Goal: Navigation & Orientation: Find specific page/section

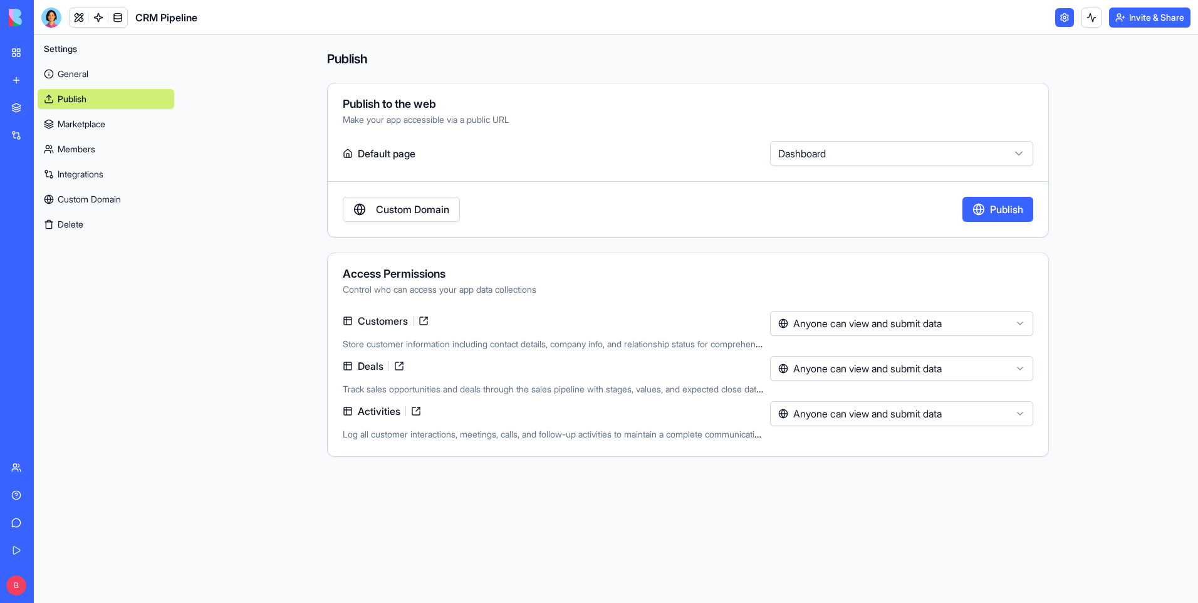
click at [16, 127] on link "Integrations" at bounding box center [29, 135] width 50 height 25
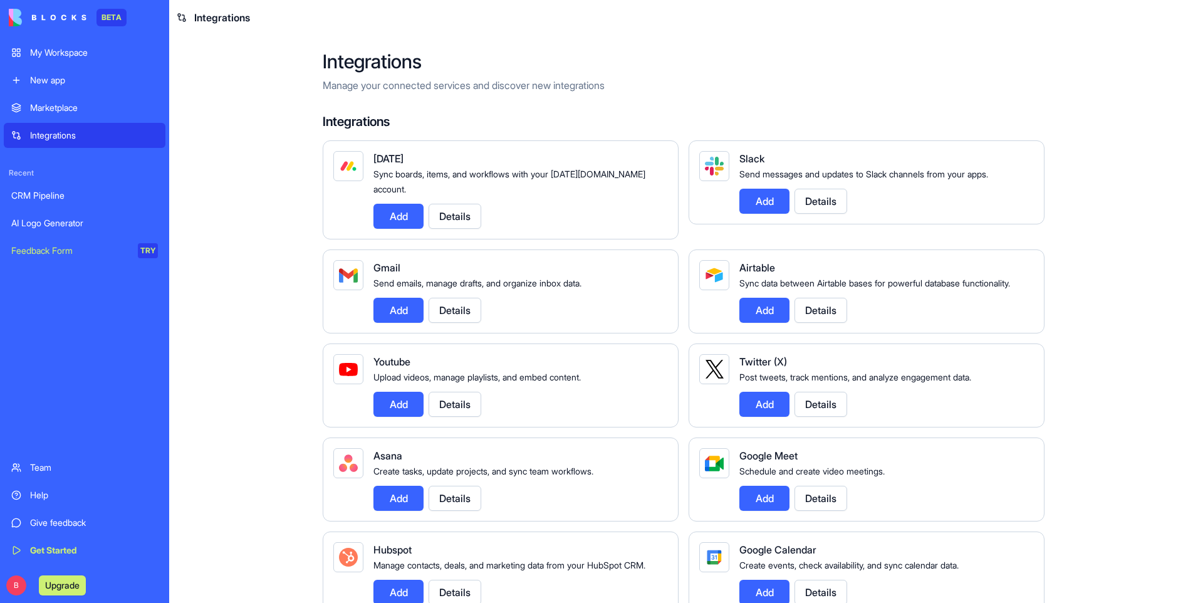
click at [94, 48] on div "My Workspace" at bounding box center [94, 52] width 128 height 13
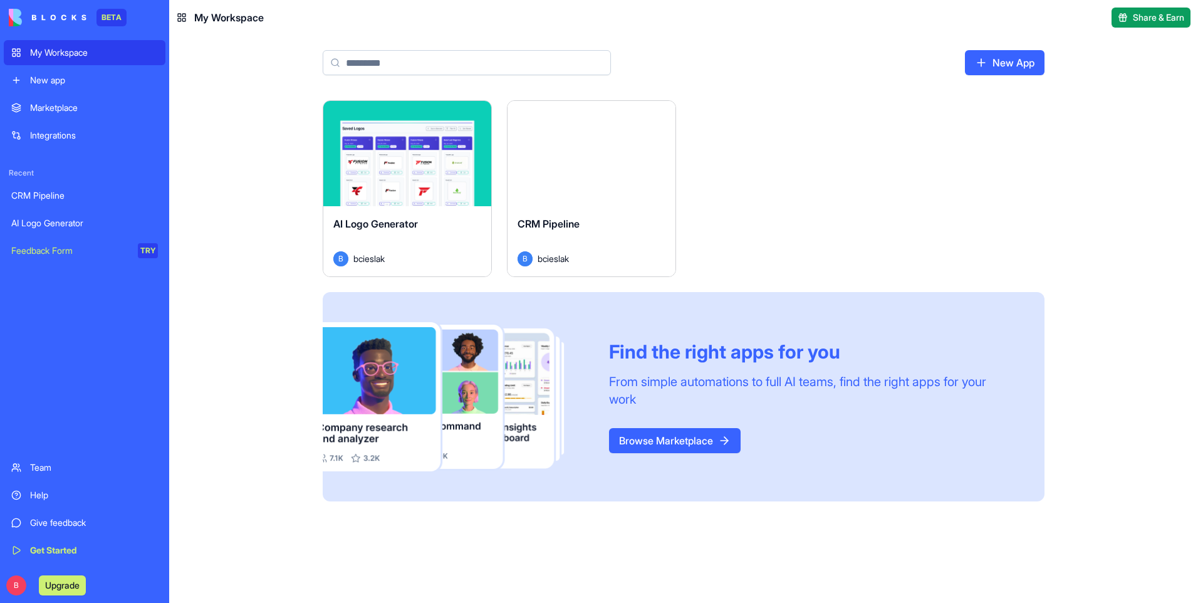
click at [408, 155] on button "Launch" at bounding box center [407, 153] width 94 height 25
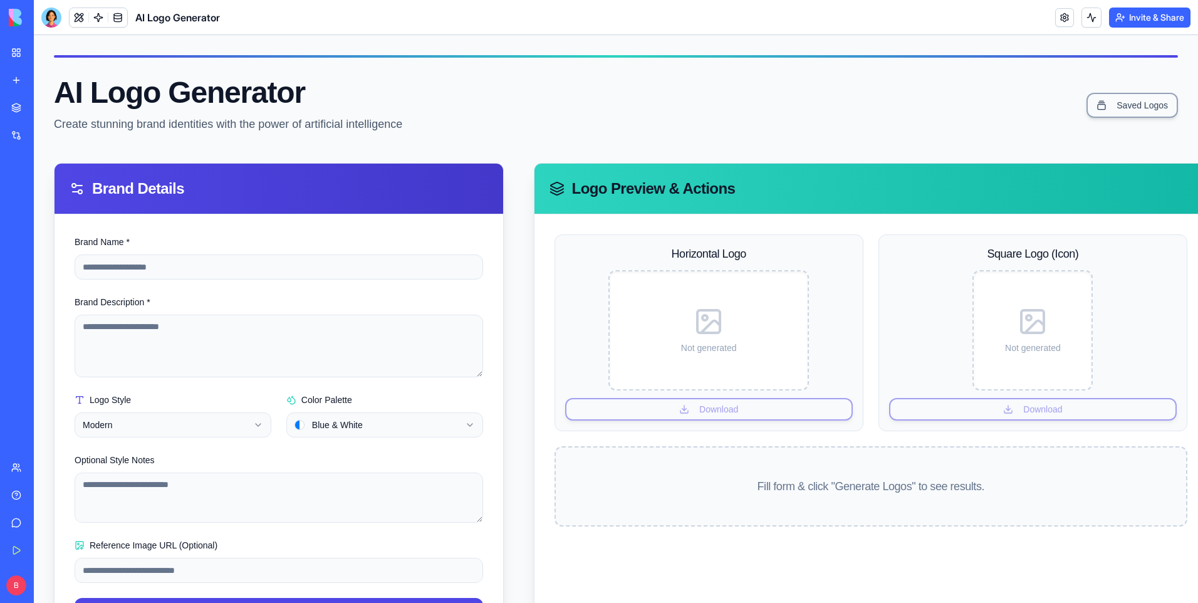
click at [520, 116] on div "AI Logo Generator Create stunning brand identities with the power of artificial…" at bounding box center [616, 105] width 1124 height 55
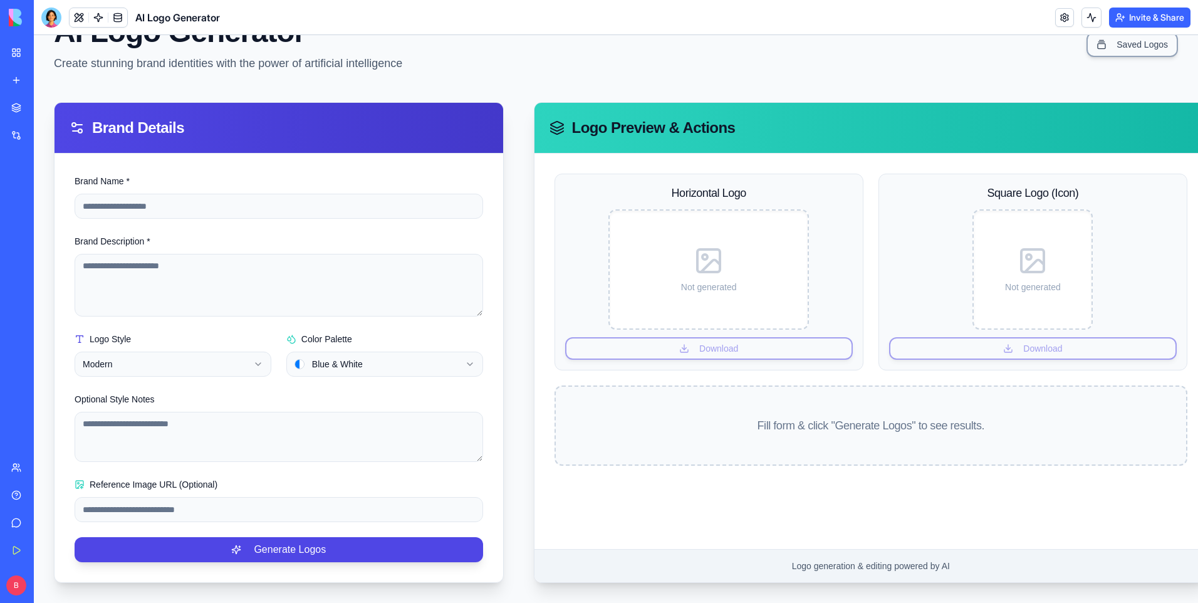
scroll to position [70, 0]
click at [961, 483] on div "Horizontal Logo Not generated Download Square Logo (Icon) Not generated Downloa…" at bounding box center [871, 351] width 673 height 395
click at [318, 360] on html "**********" at bounding box center [616, 288] width 1164 height 629
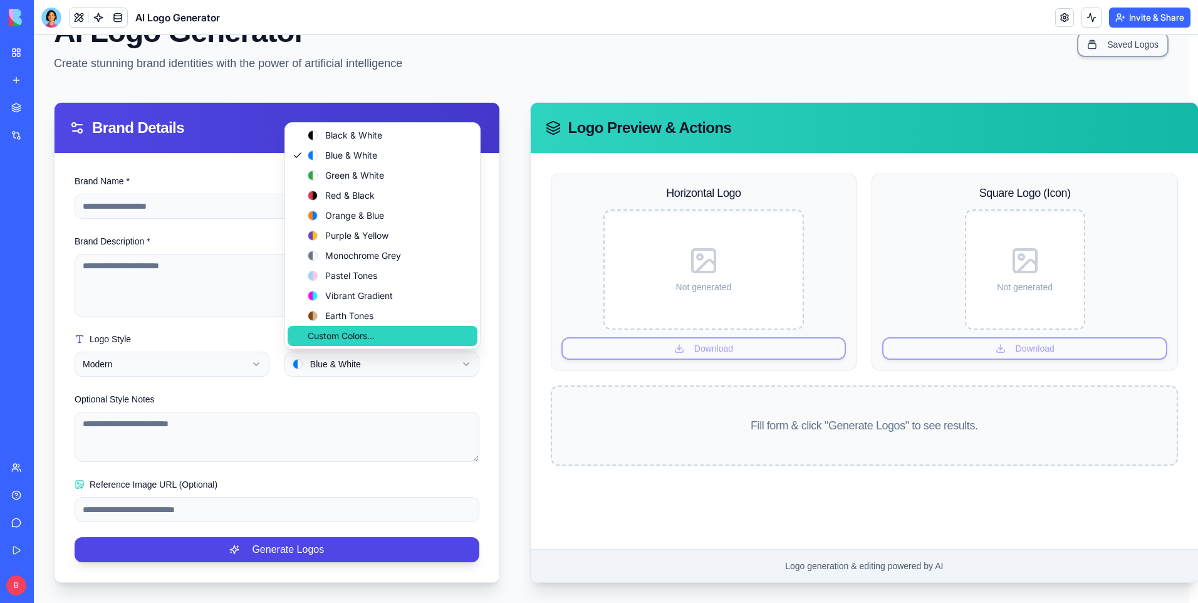
scroll to position [61, 0]
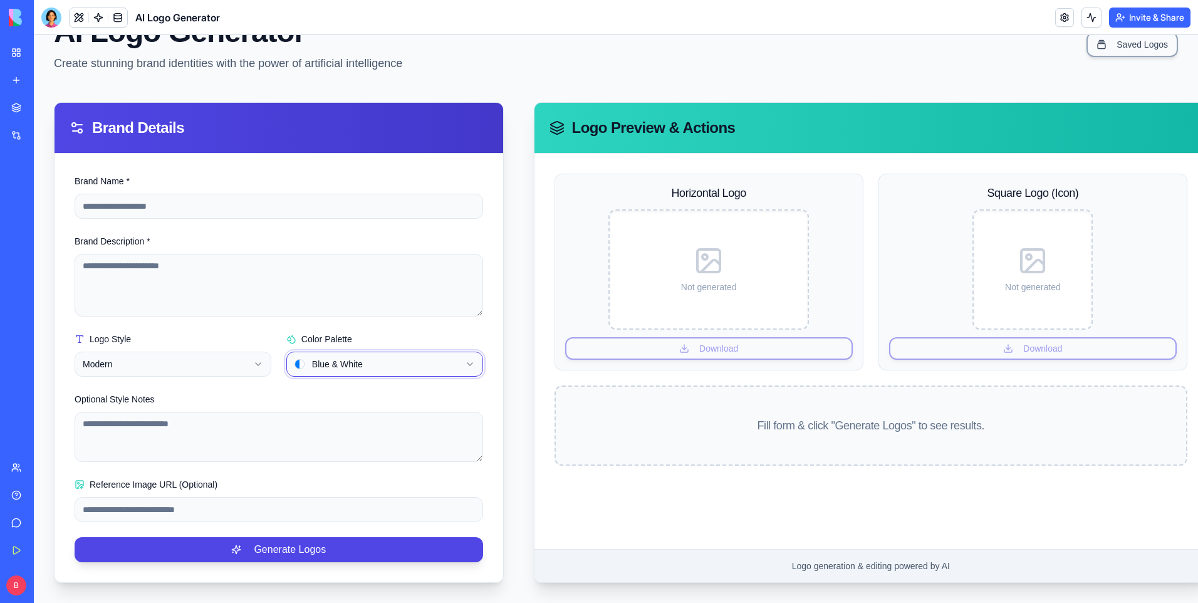
click at [350, 386] on html "**********" at bounding box center [616, 288] width 1164 height 629
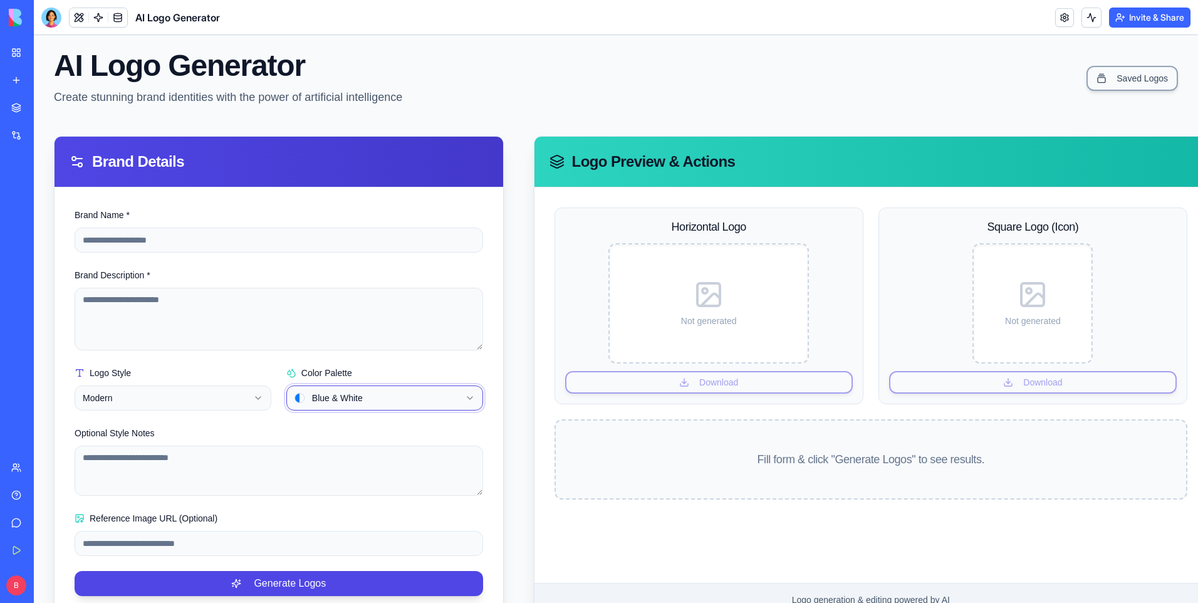
scroll to position [0, 0]
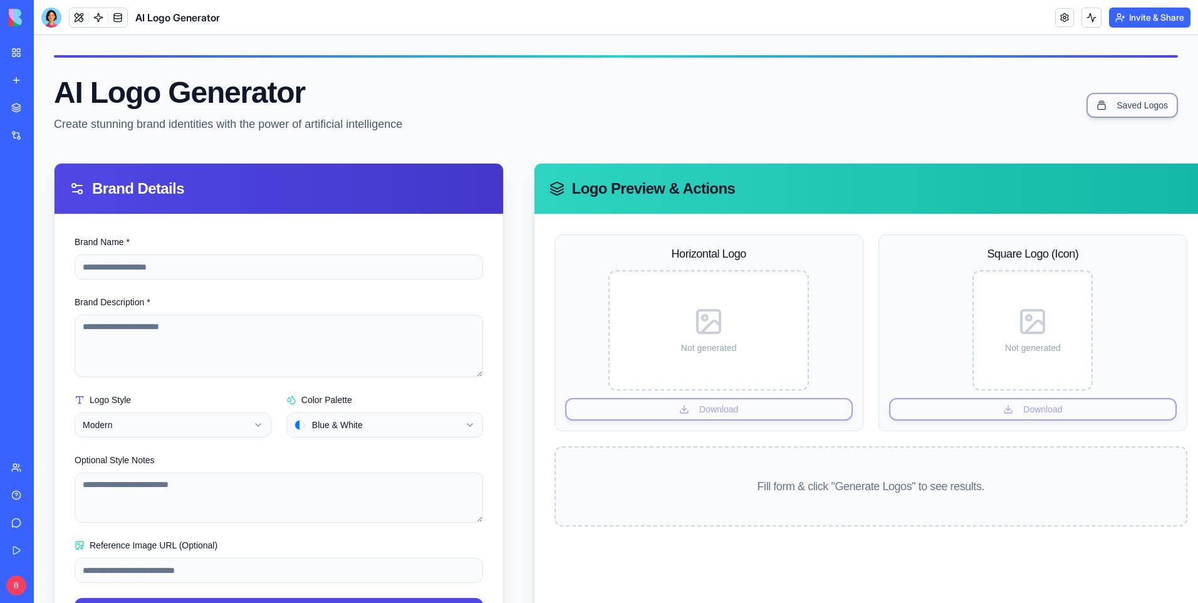
click at [55, 19] on div at bounding box center [51, 18] width 20 height 20
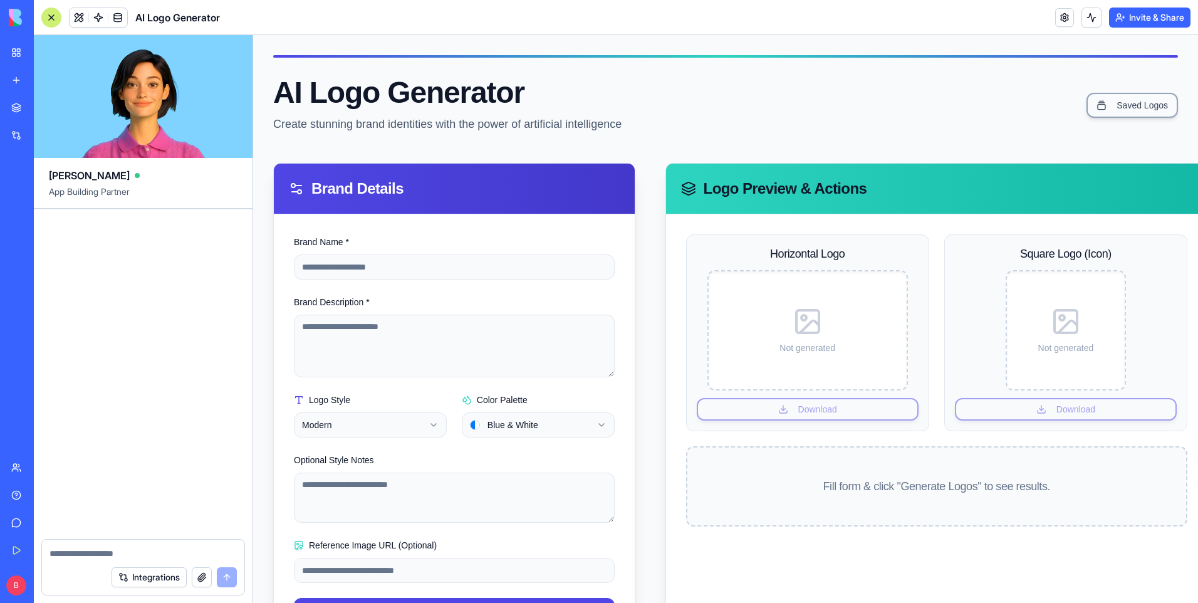
click at [46, 199] on div "CRM Pipeline" at bounding box center [28, 195] width 35 height 13
